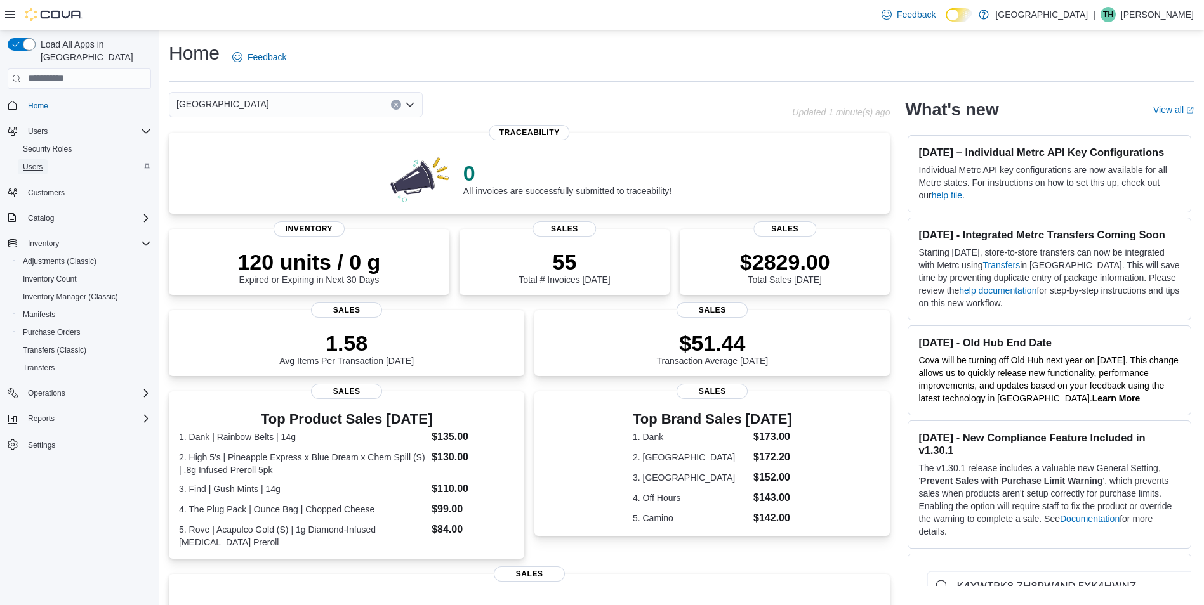
click at [30, 161] on span "Users" at bounding box center [33, 166] width 20 height 15
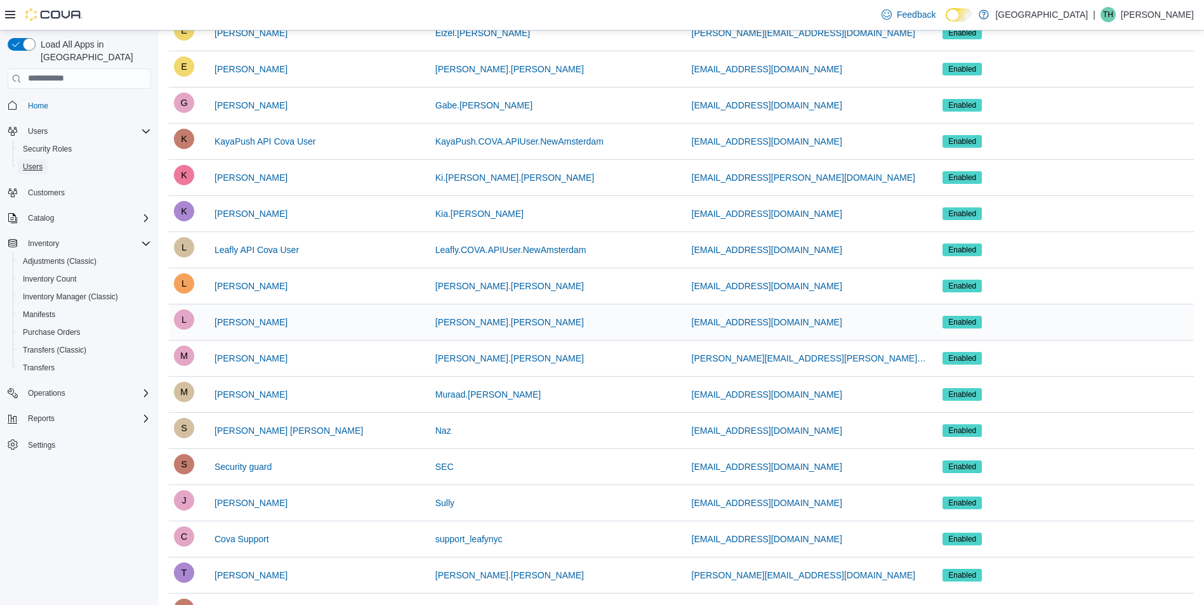
scroll to position [444, 0]
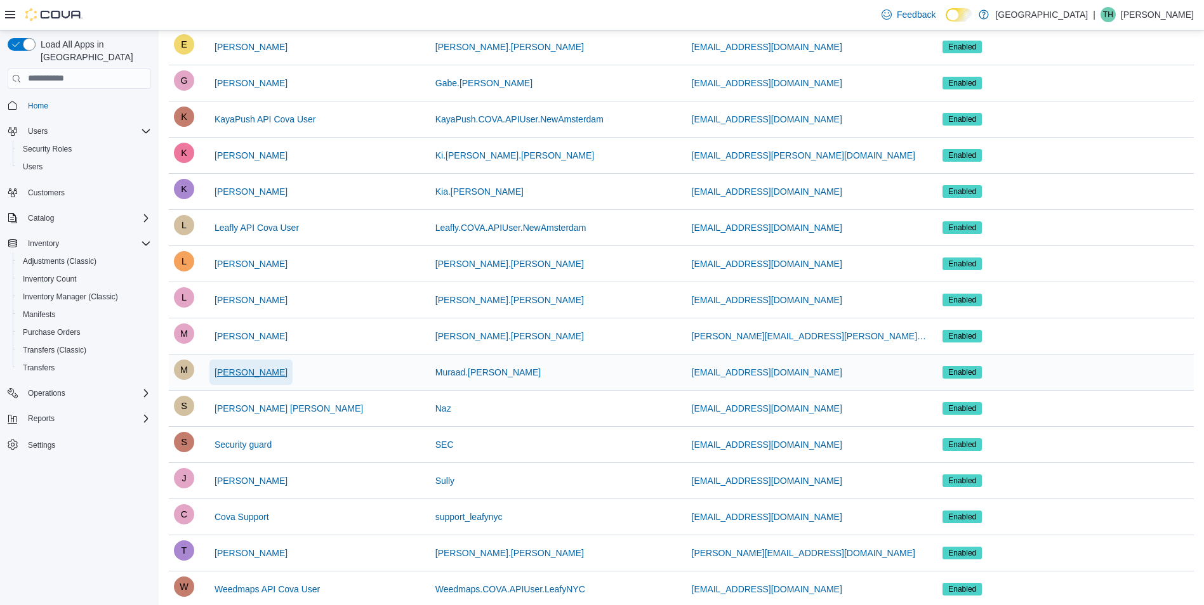
click at [268, 378] on span "Muraad Ibrahim" at bounding box center [251, 372] width 73 height 13
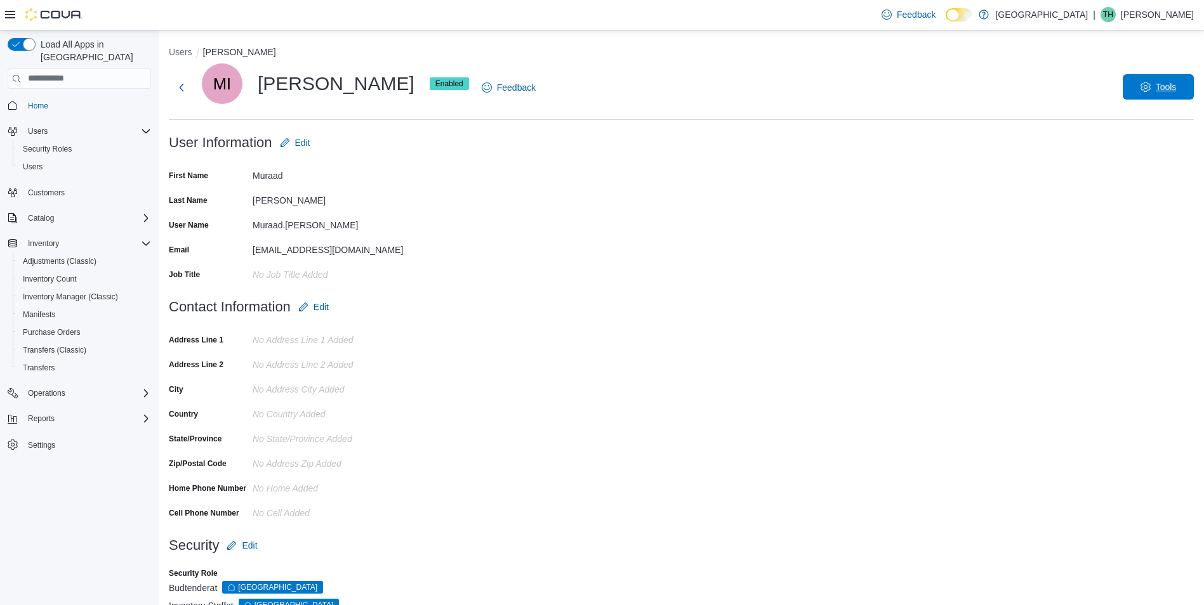
click at [1137, 84] on button "Tools" at bounding box center [1158, 86] width 71 height 25
click at [1133, 145] on span "Disable User" at bounding box center [1139, 145] width 58 height 15
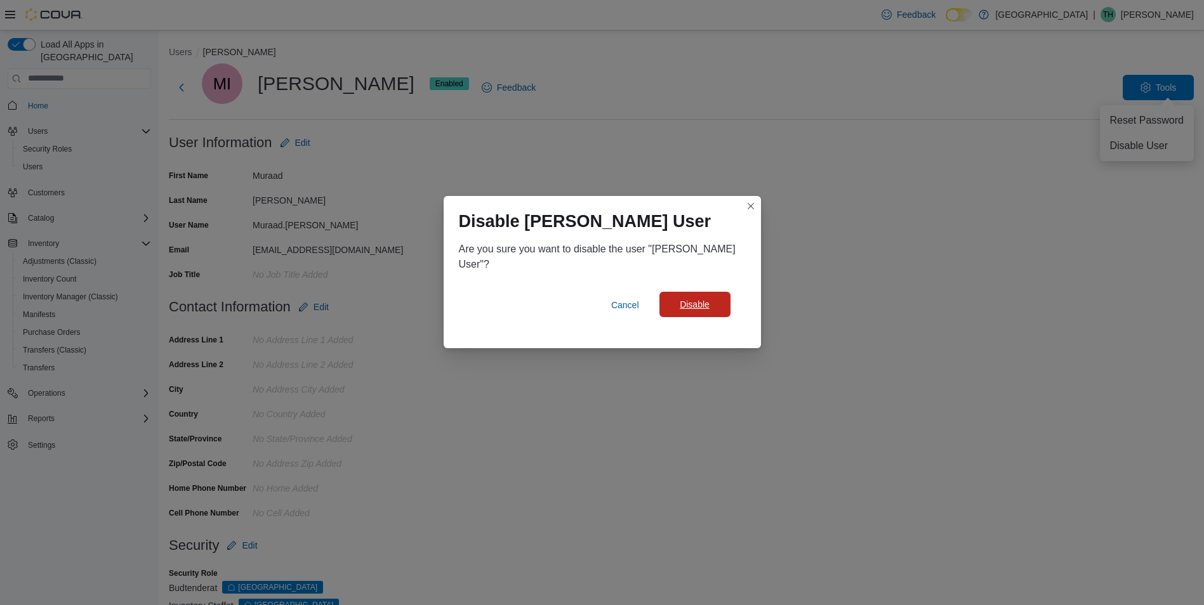
click at [720, 298] on span "Disable" at bounding box center [695, 304] width 56 height 25
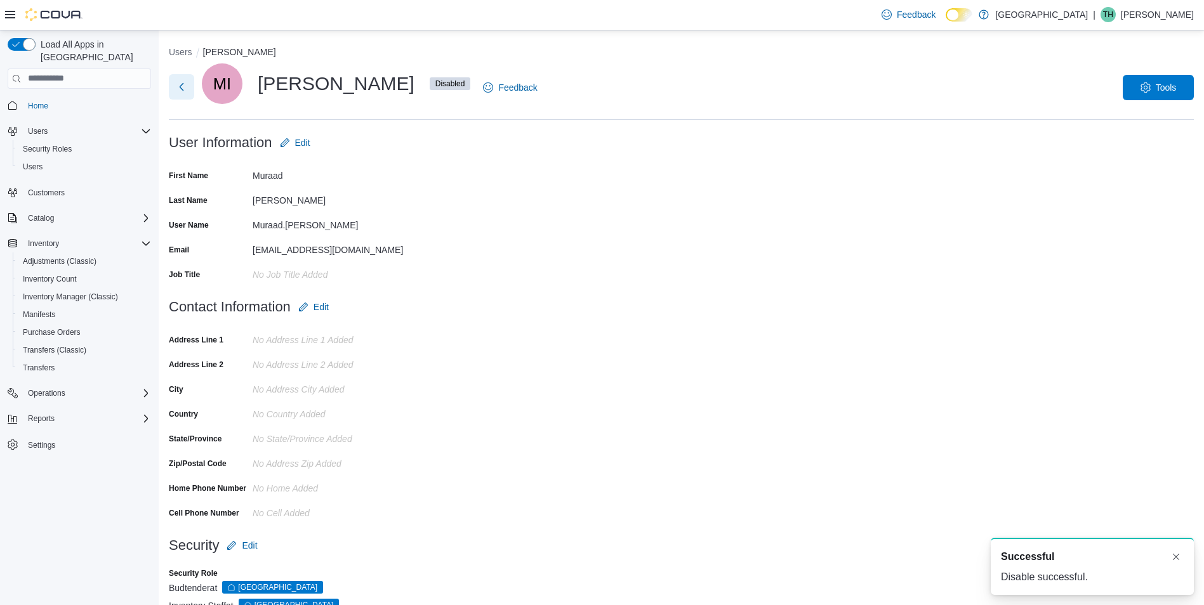
click at [179, 96] on button "Next" at bounding box center [181, 86] width 25 height 25
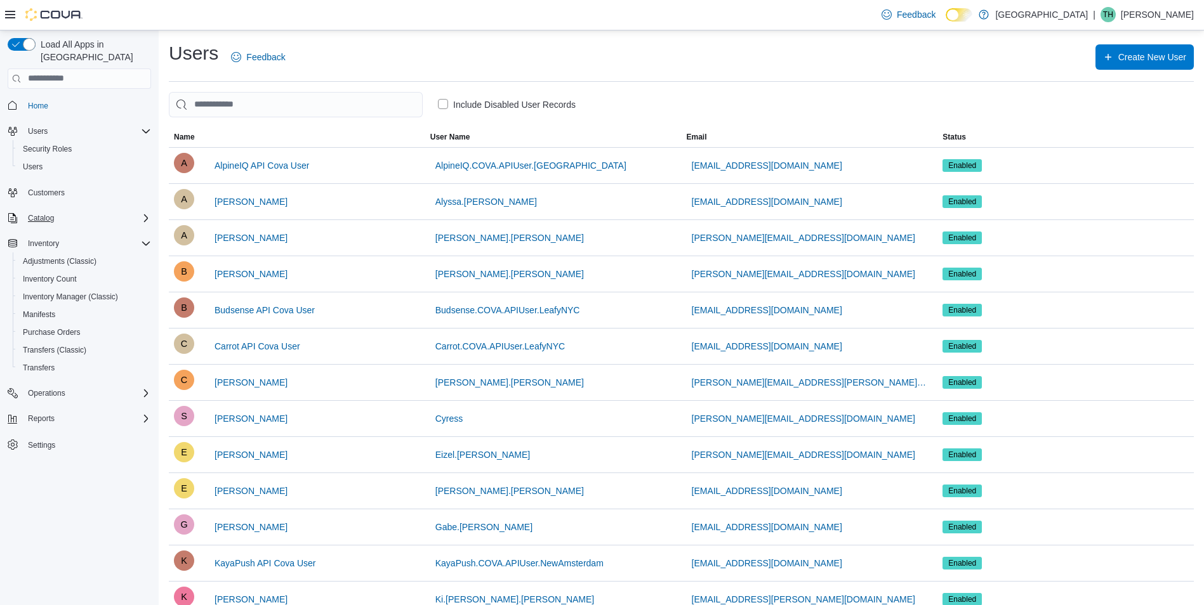
click at [70, 211] on div "Catalog" at bounding box center [87, 218] width 128 height 15
click at [65, 246] on span "My Catalog (Classic)" at bounding box center [58, 253] width 70 height 15
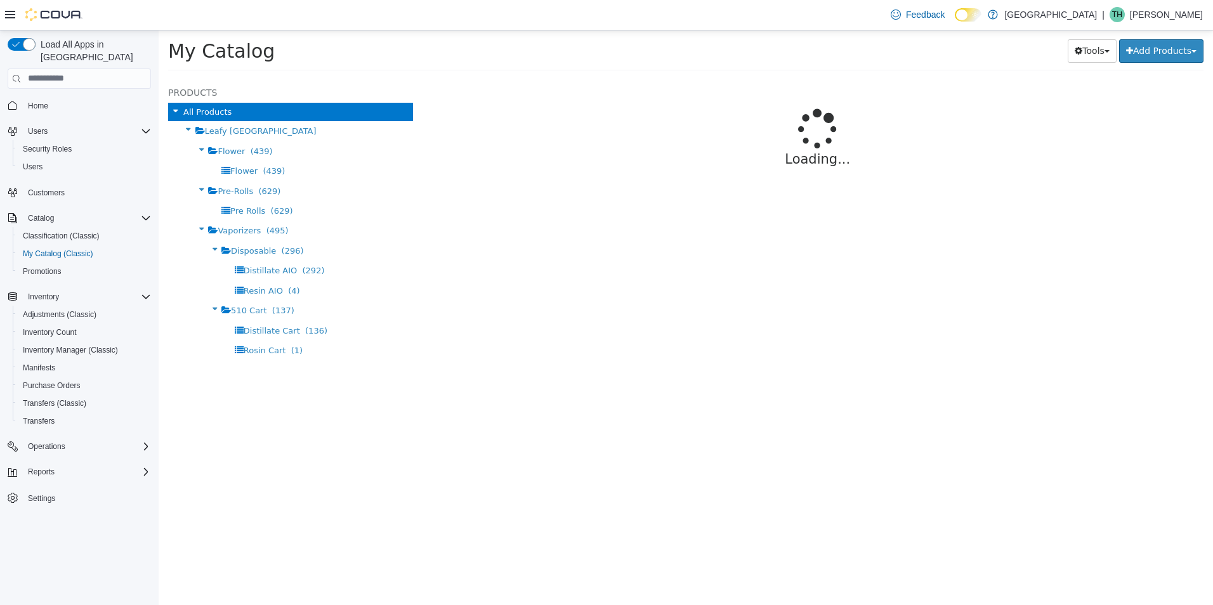
select select "**********"
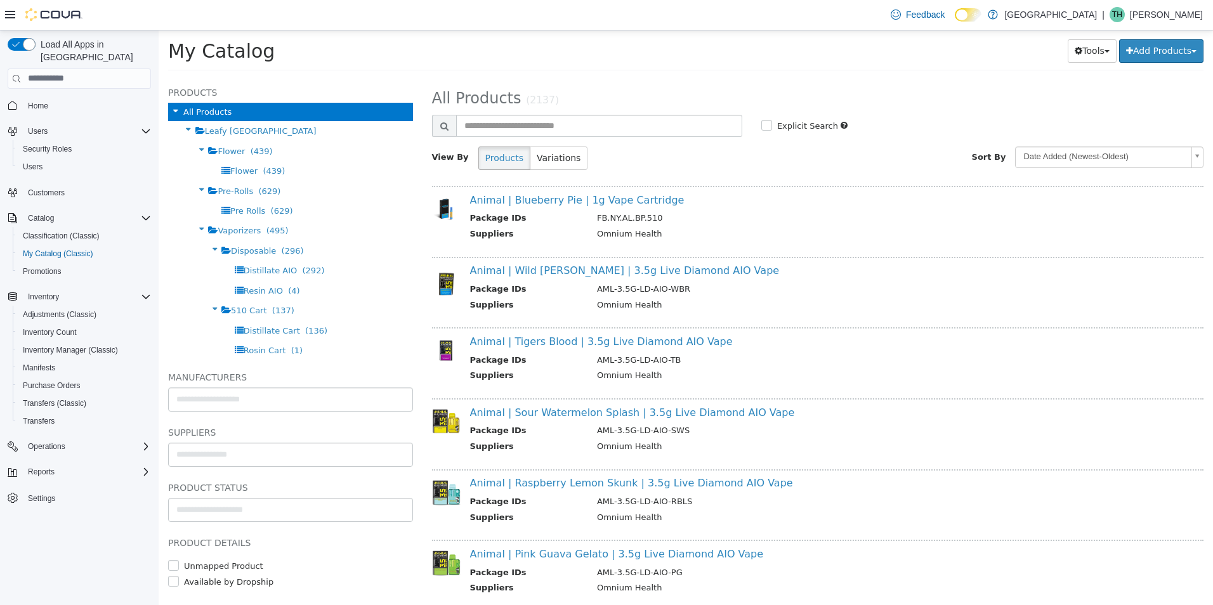
click at [549, 110] on div "**********" at bounding box center [818, 131] width 772 height 95
click at [545, 117] on input "text" at bounding box center [599, 125] width 286 height 22
click at [609, 194] on link "Animal | Blueberry Pie | 1g Vape Cartridge" at bounding box center [577, 200] width 215 height 12
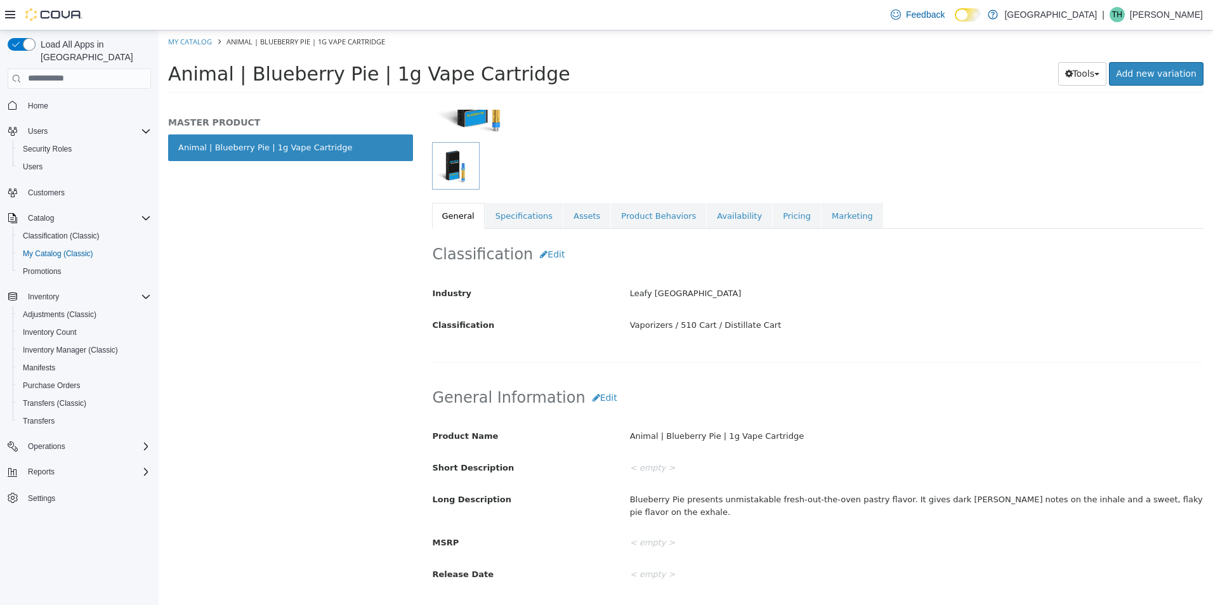
scroll to position [63, 0]
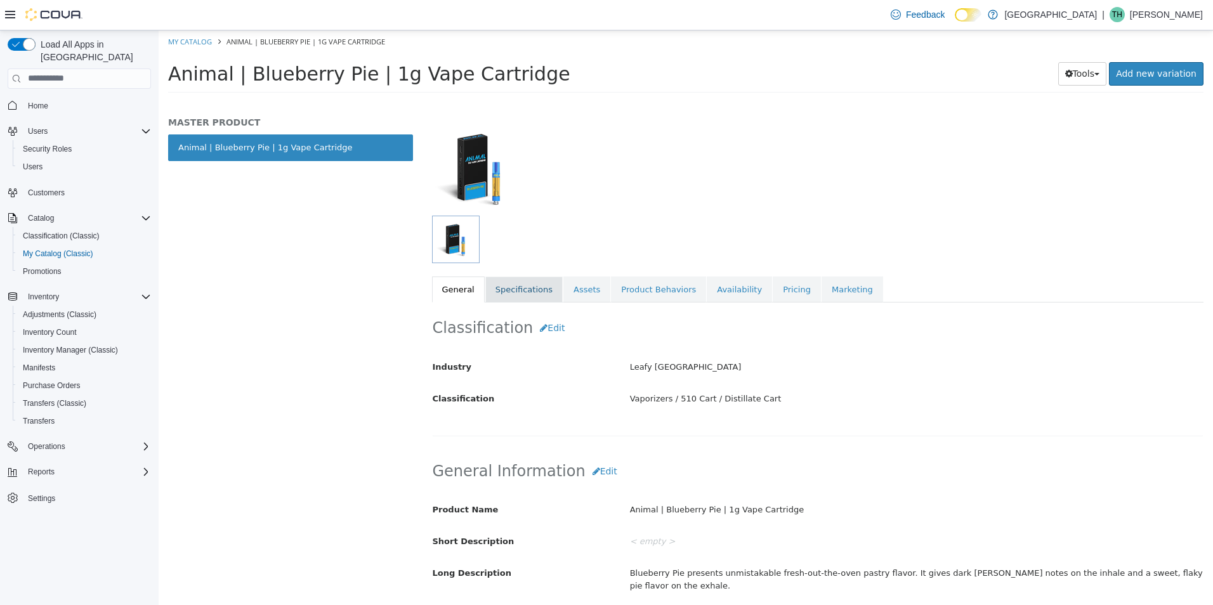
click at [512, 284] on link "Specifications" at bounding box center [524, 289] width 77 height 27
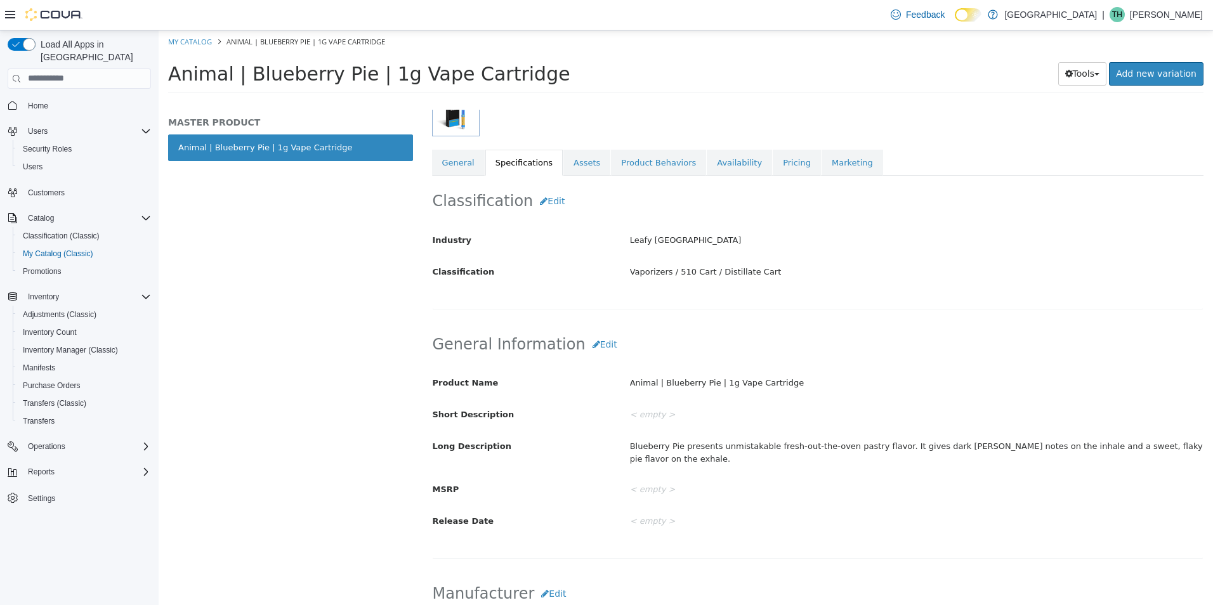
scroll to position [127, 0]
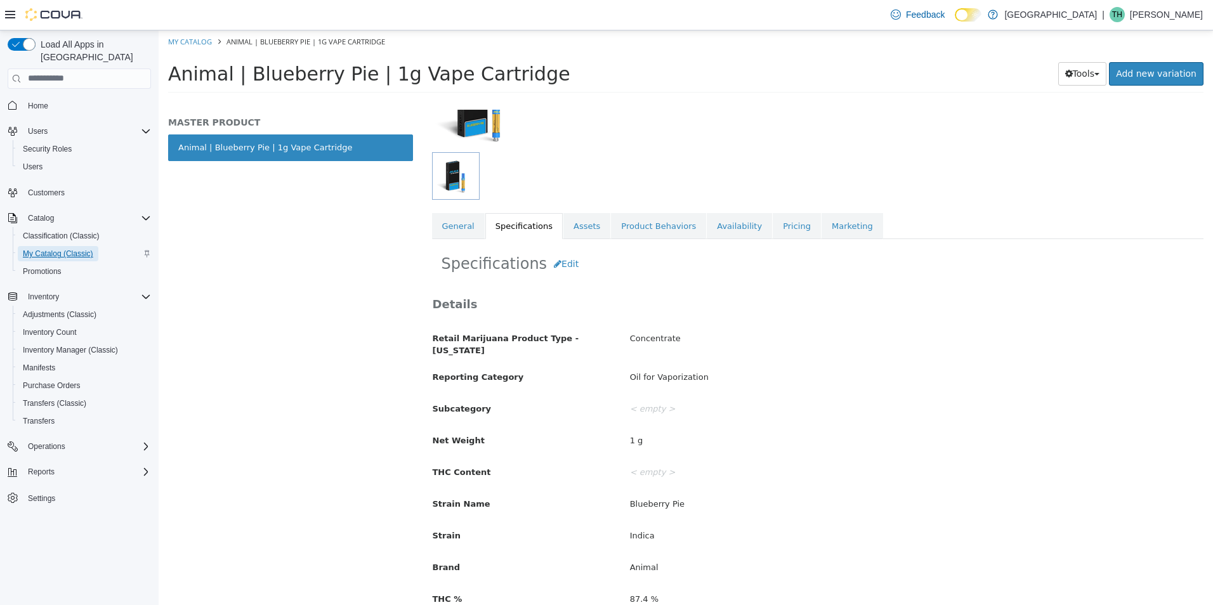
click at [52, 249] on span "My Catalog (Classic)" at bounding box center [58, 254] width 70 height 10
click at [50, 246] on span "My Catalog (Classic)" at bounding box center [58, 253] width 70 height 15
click at [206, 43] on link "My Catalog" at bounding box center [190, 41] width 44 height 10
select select "**********"
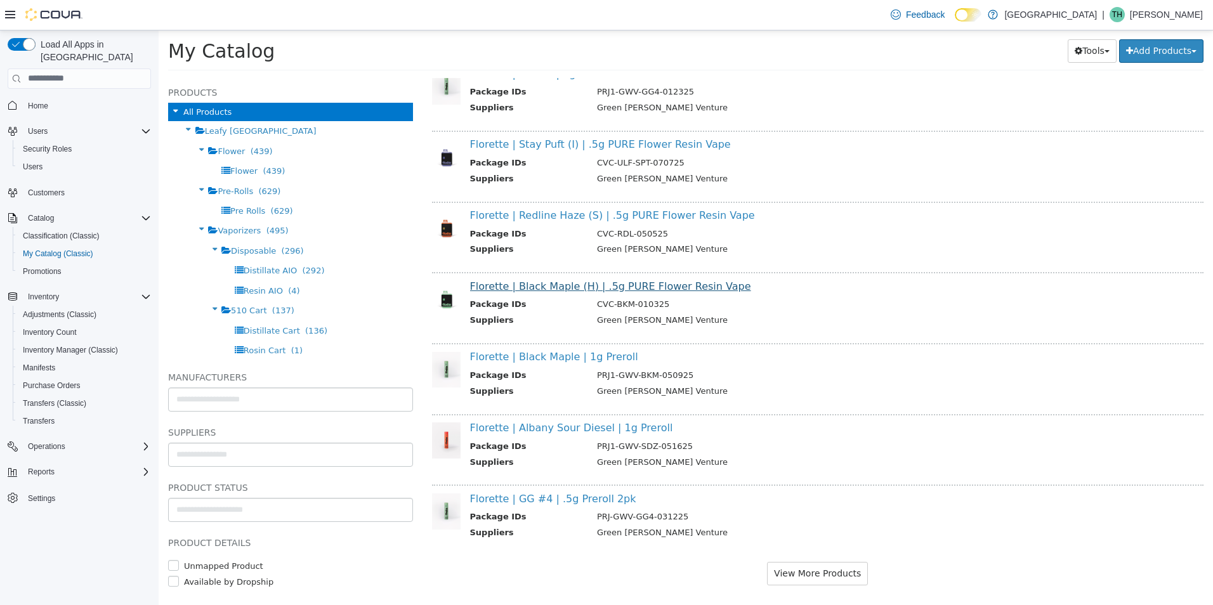
scroll to position [1048, 0]
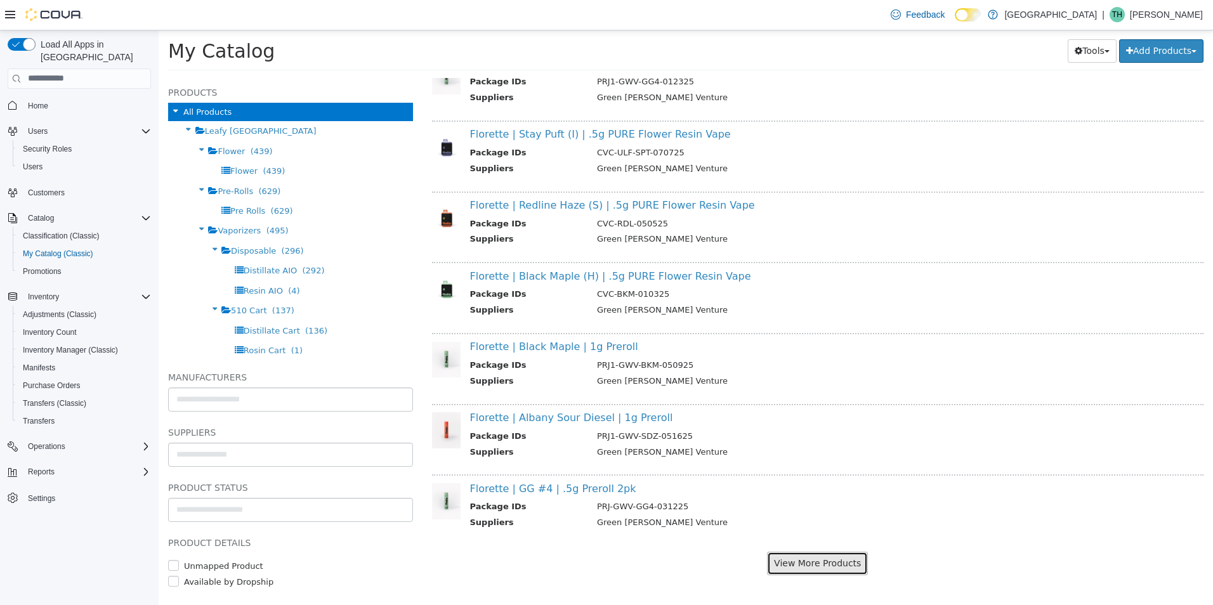
click at [795, 567] on button "View More Products" at bounding box center [817, 563] width 101 height 23
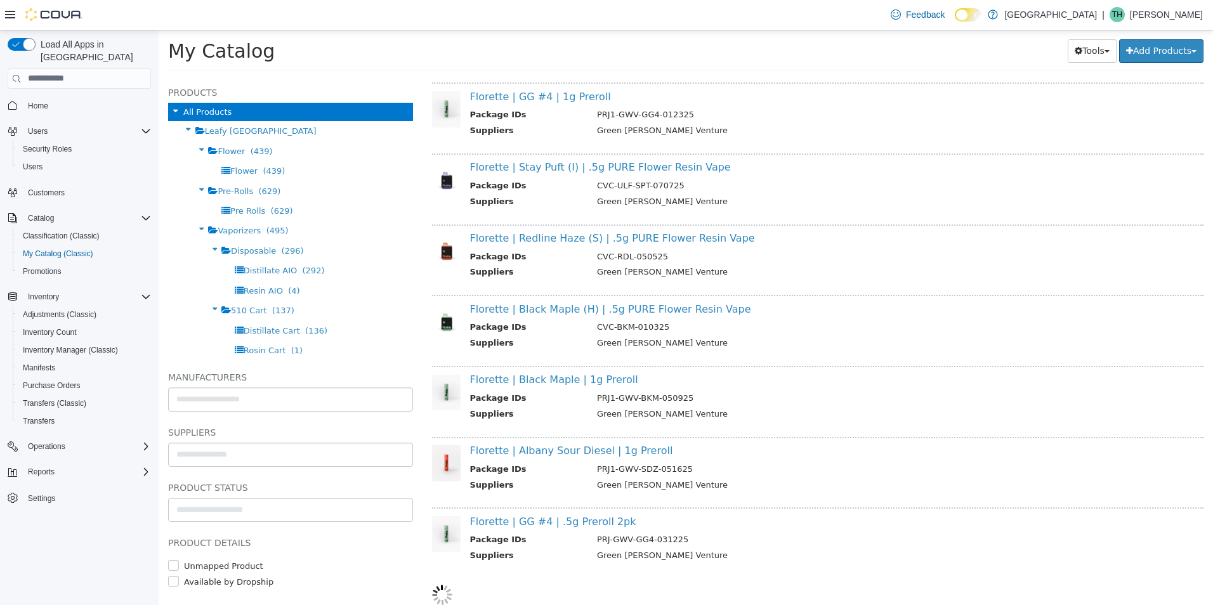
scroll to position [1015, 0]
select select "**********"
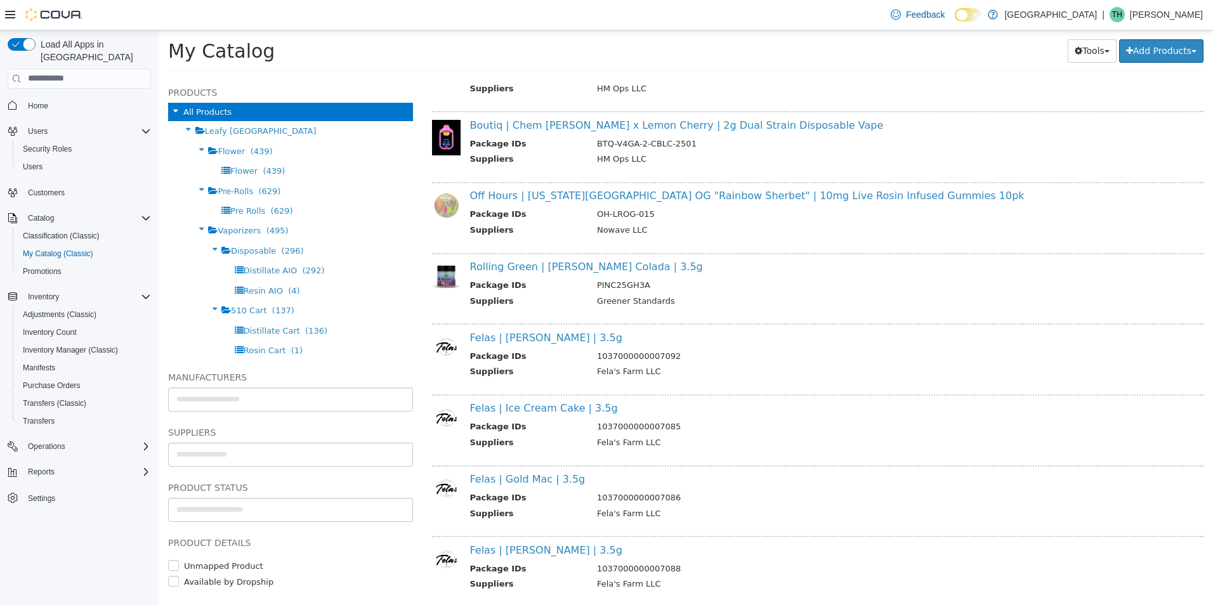
scroll to position [1840, 0]
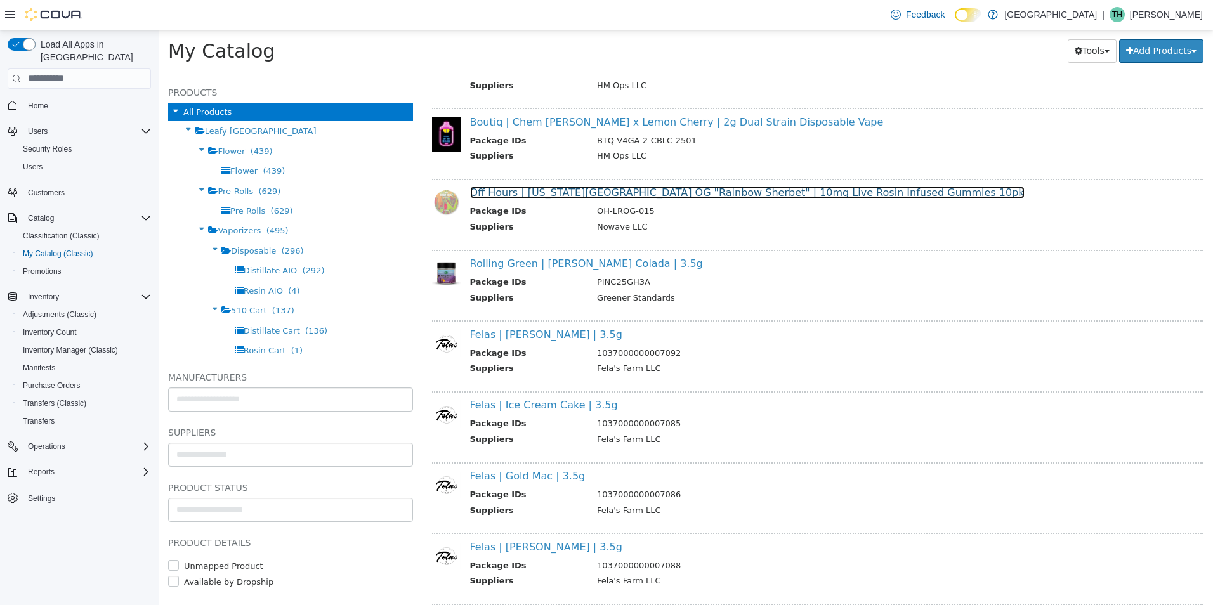
click at [543, 198] on link "Off Hours | Nevada City OG "Rainbow Sherbet" | 10mg Live Rosin Infused Gummies …" at bounding box center [747, 192] width 555 height 12
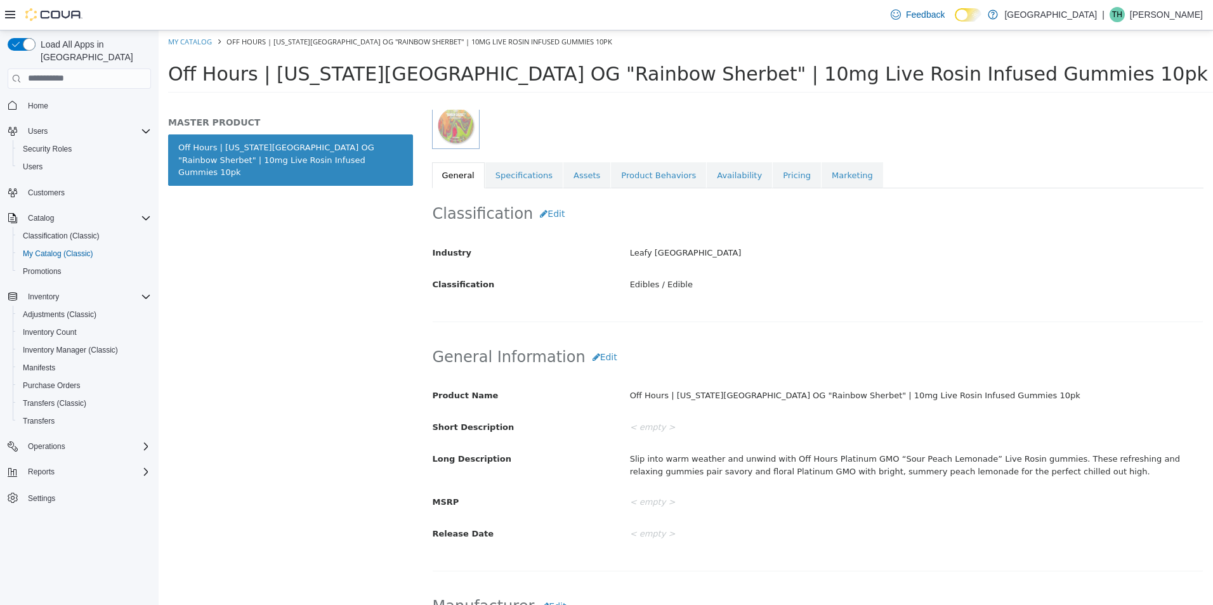
scroll to position [84, 0]
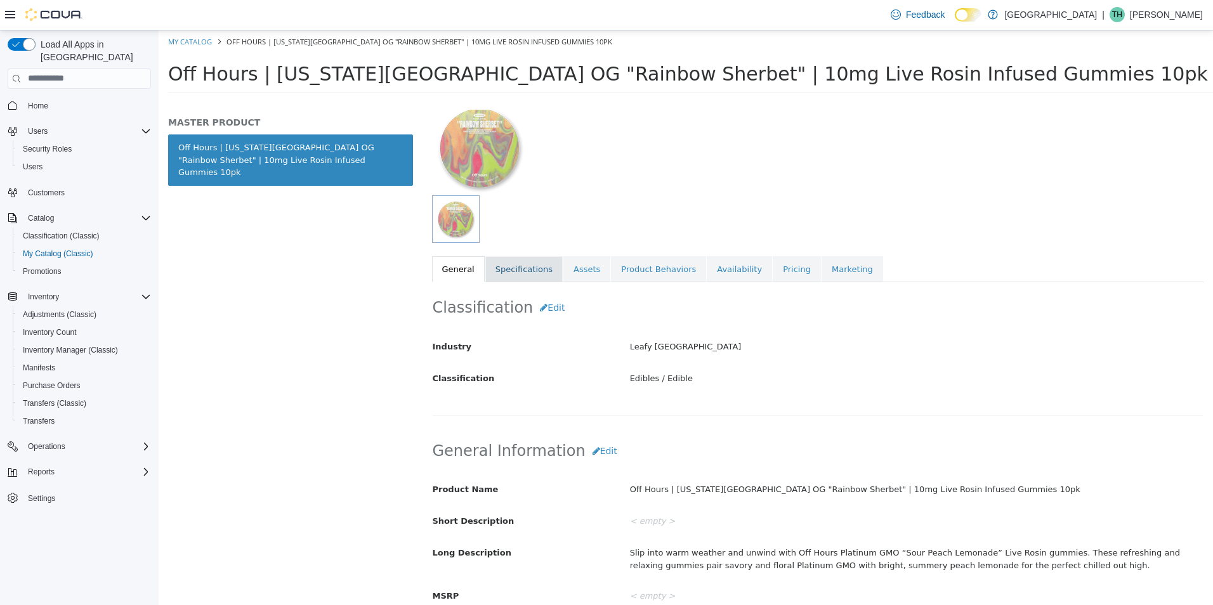
click at [527, 261] on link "Specifications" at bounding box center [524, 269] width 77 height 27
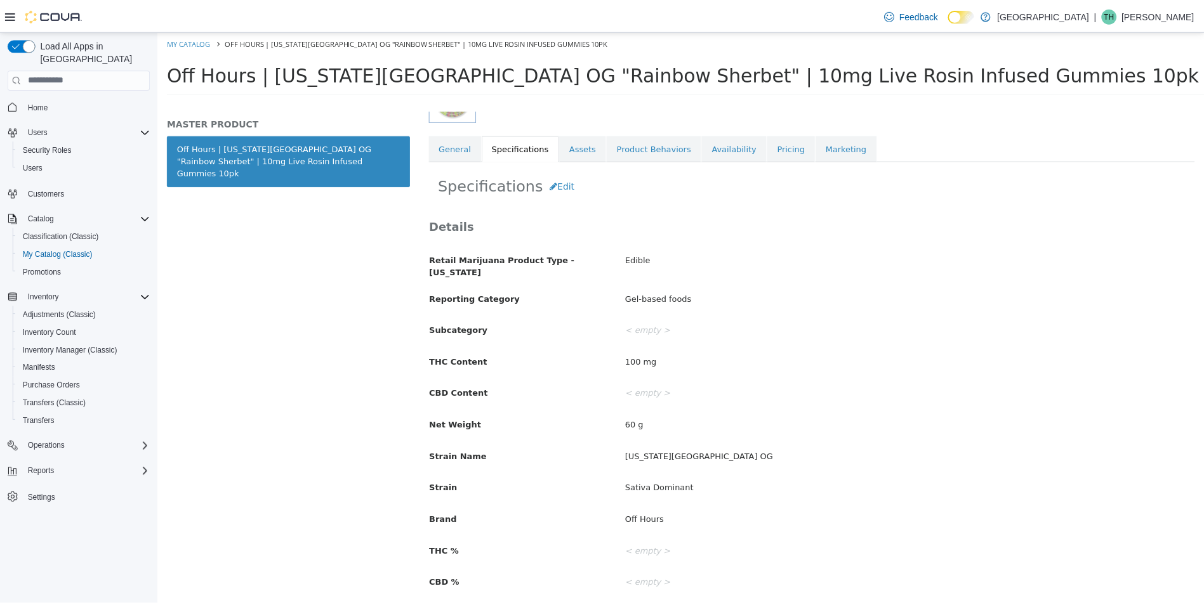
scroll to position [211, 0]
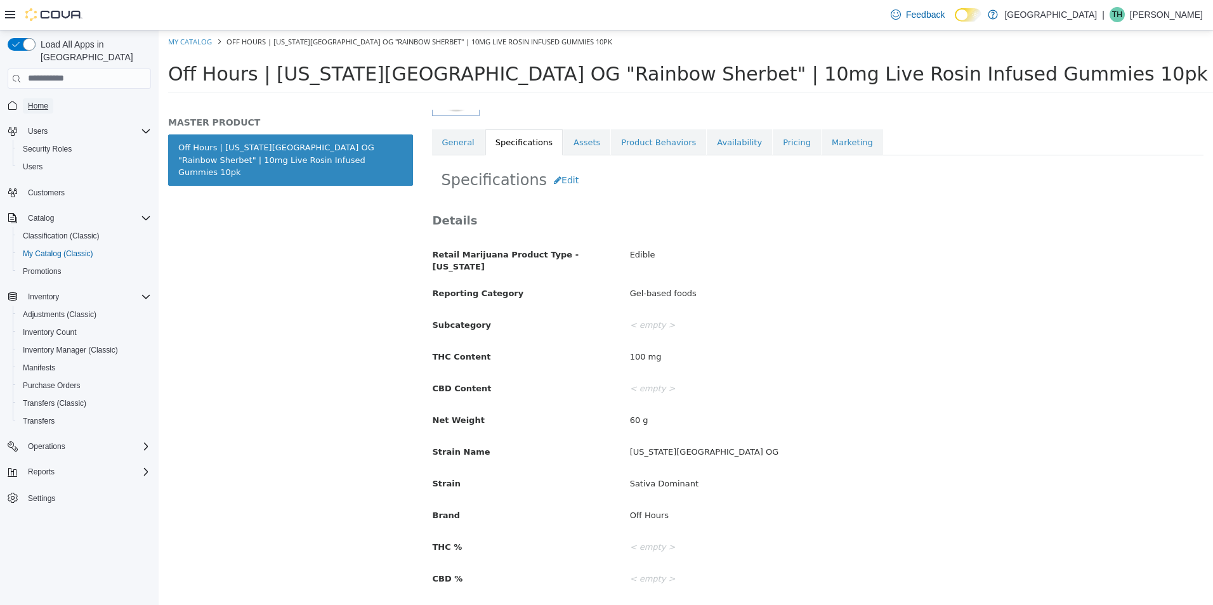
click at [50, 98] on link "Home" at bounding box center [38, 105] width 30 height 15
